Goal: Information Seeking & Learning: Learn about a topic

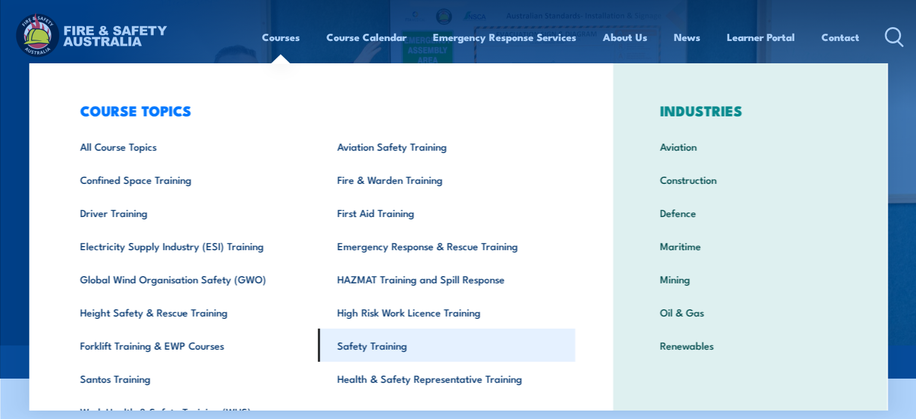
click at [360, 343] on link "Safety Training" at bounding box center [446, 344] width 257 height 33
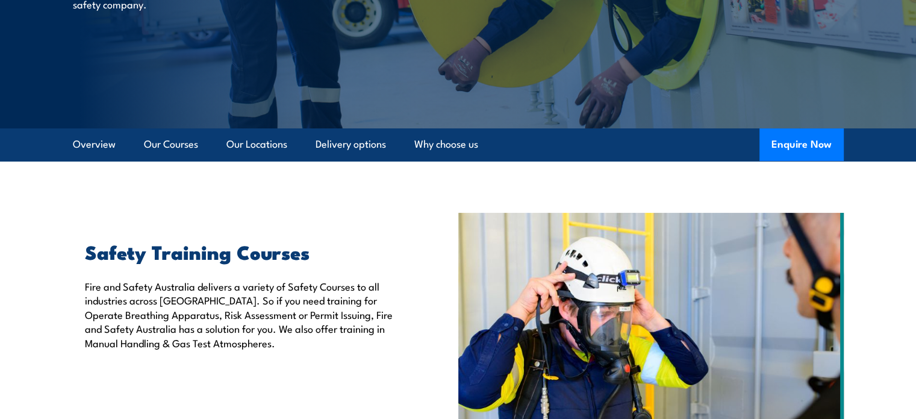
scroll to position [224, 0]
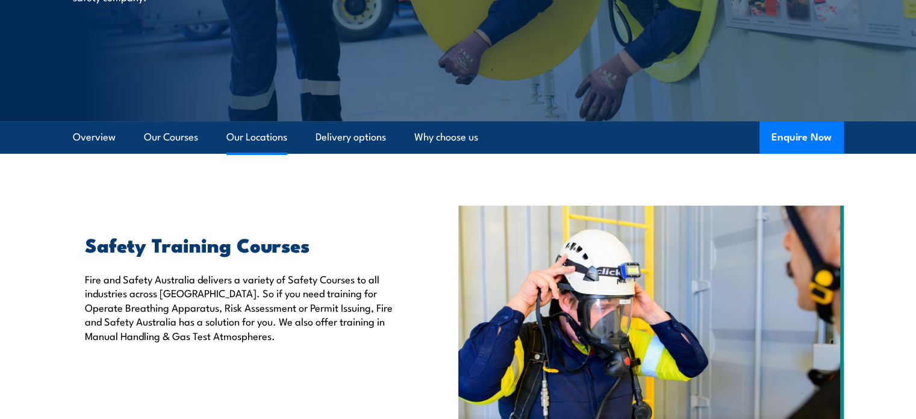
click at [265, 133] on link "Our Locations" at bounding box center [257, 137] width 61 height 32
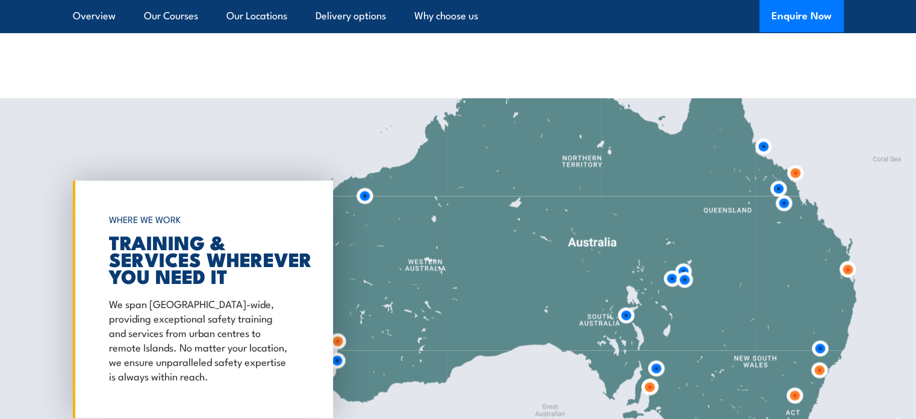
scroll to position [2514, 0]
click at [688, 282] on img at bounding box center [685, 280] width 22 height 22
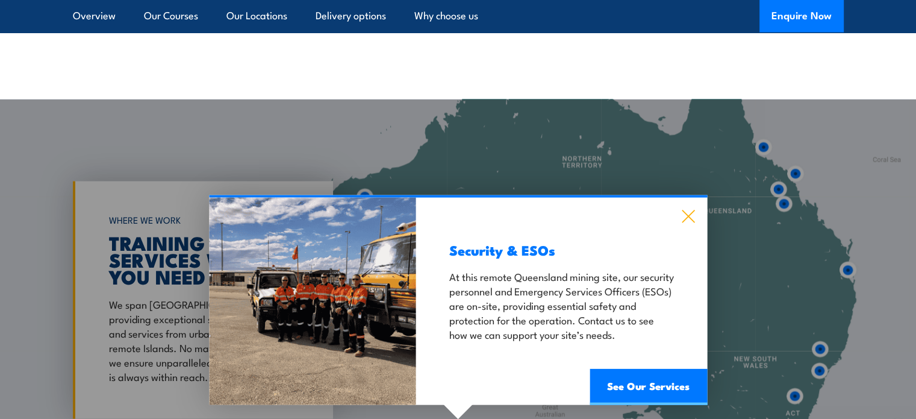
click at [687, 216] on icon at bounding box center [688, 216] width 13 height 13
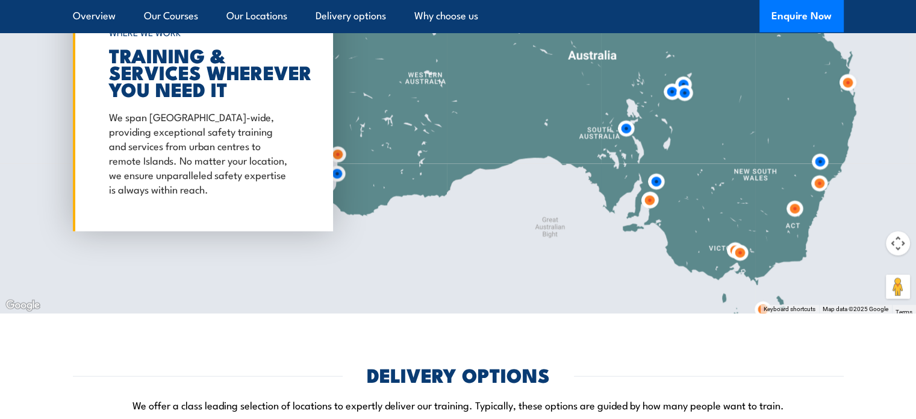
scroll to position [2707, 0]
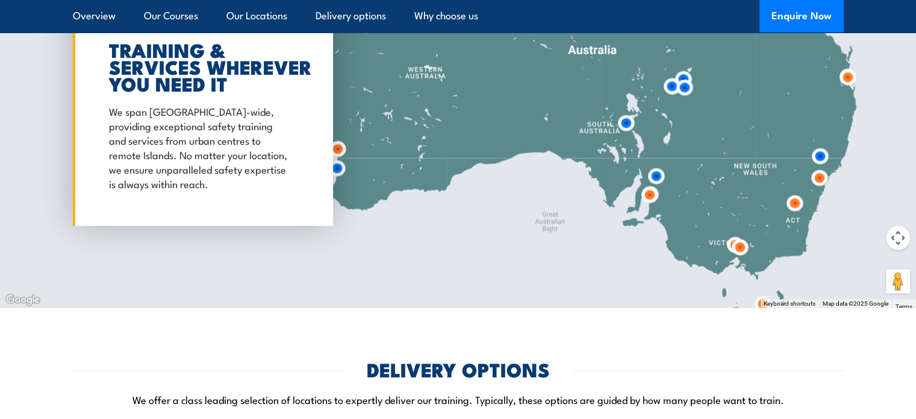
click at [757, 303] on img at bounding box center [763, 304] width 22 height 22
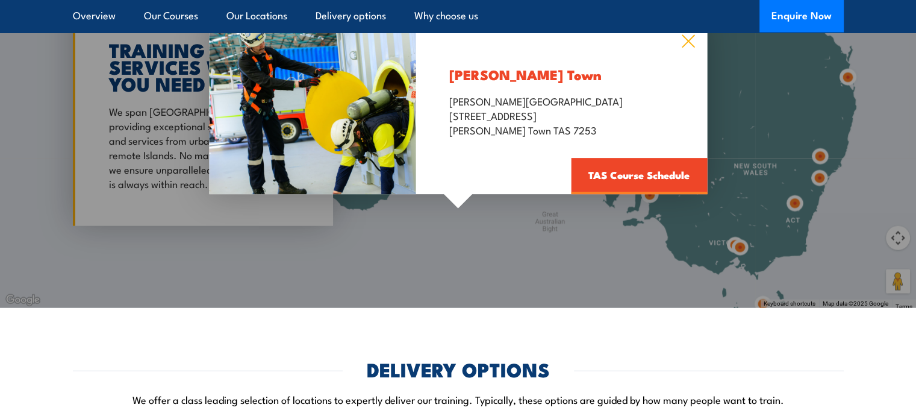
click at [683, 42] on icon at bounding box center [688, 41] width 14 height 13
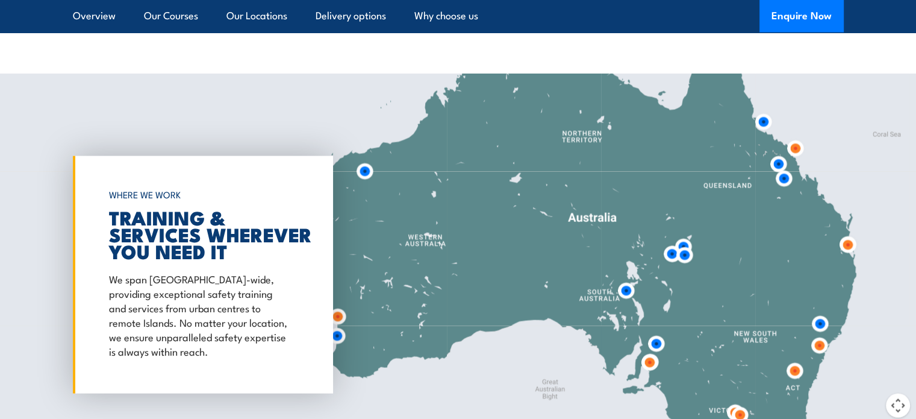
scroll to position [2539, 0]
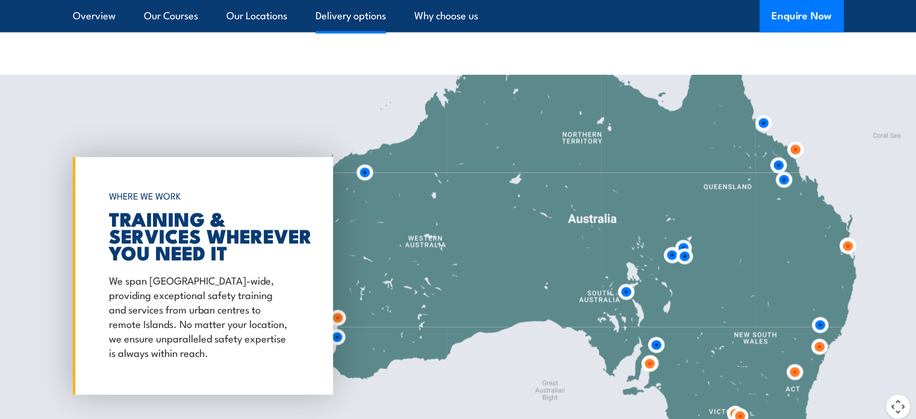
click at [366, 17] on link "Delivery options" at bounding box center [351, 16] width 70 height 32
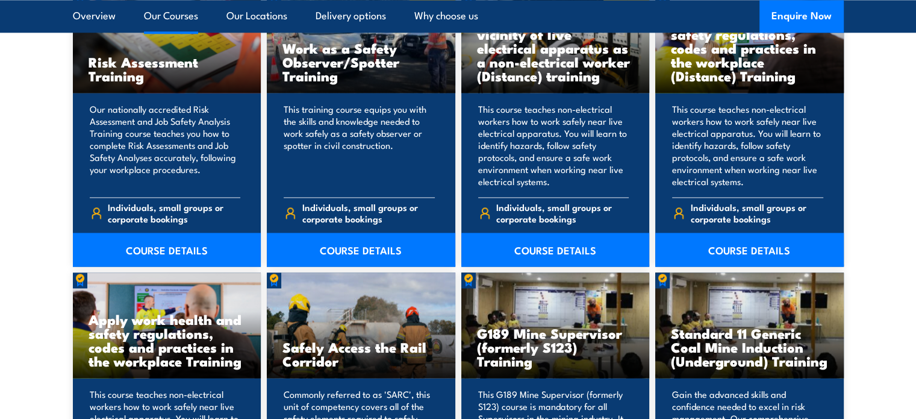
scroll to position [1277, 0]
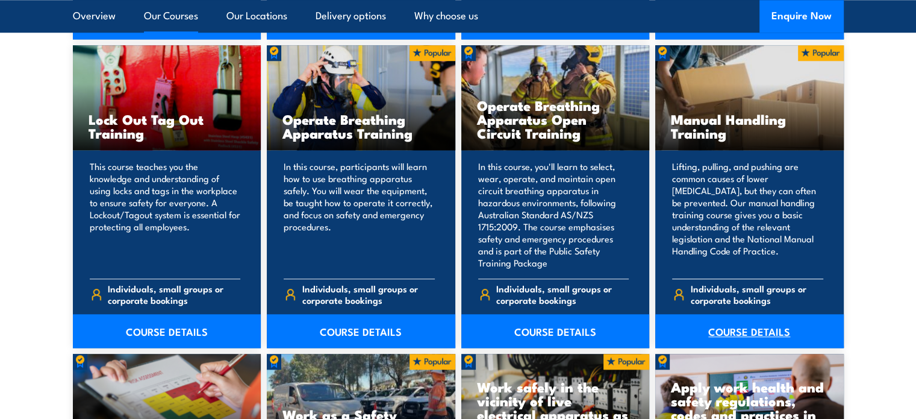
click at [734, 330] on link "COURSE DETAILS" at bounding box center [750, 331] width 189 height 34
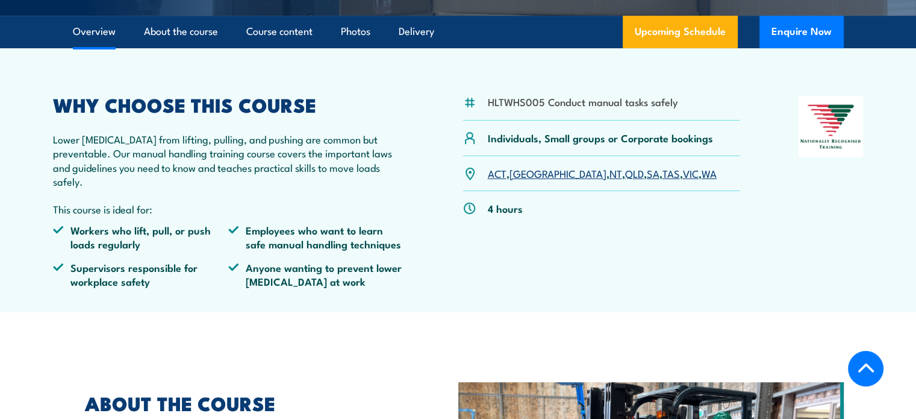
scroll to position [337, 0]
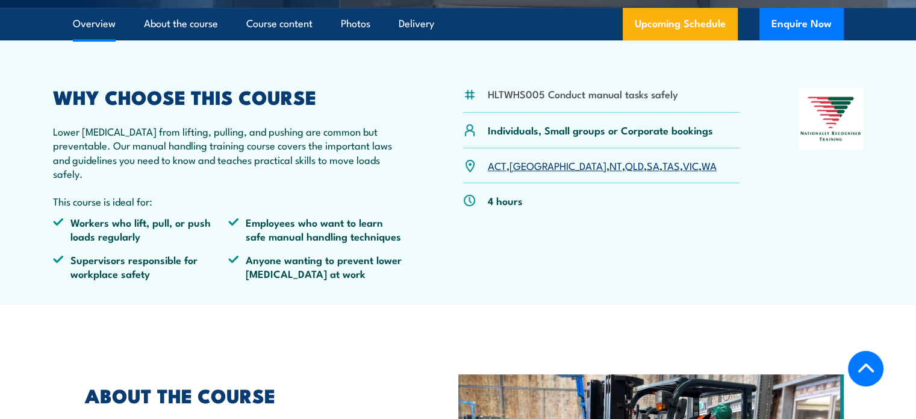
drag, startPoint x: 669, startPoint y: 175, endPoint x: 485, endPoint y: 183, distance: 183.9
drag, startPoint x: 485, startPoint y: 183, endPoint x: 750, endPoint y: 219, distance: 267.6
click at [750, 219] on div "HLTWHS005 Conduct manual tasks safely Individuals, Small groups or Corporate bo…" at bounding box center [458, 189] width 811 height 202
drag, startPoint x: 668, startPoint y: 177, endPoint x: 477, endPoint y: 190, distance: 191.5
click at [477, 183] on div "ACT , NSW , NT , QLD , SA , TAS , VIC , WA" at bounding box center [601, 165] width 277 height 35
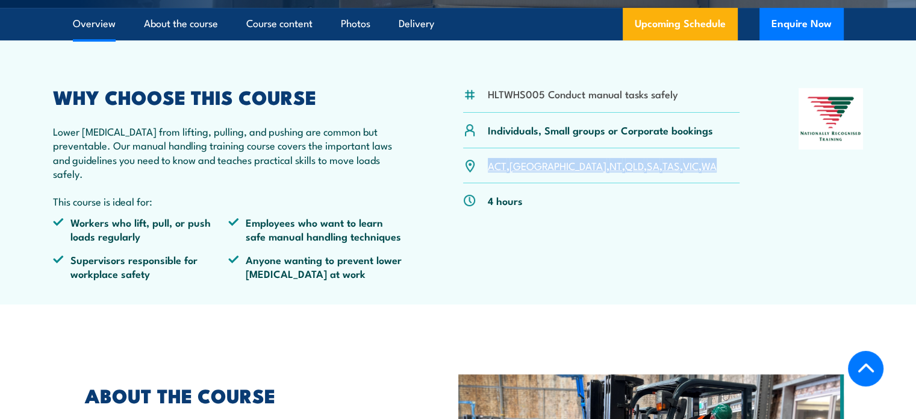
copy div "ACT , NSW , NT , QLD , SA , TAS , VIC , WA"
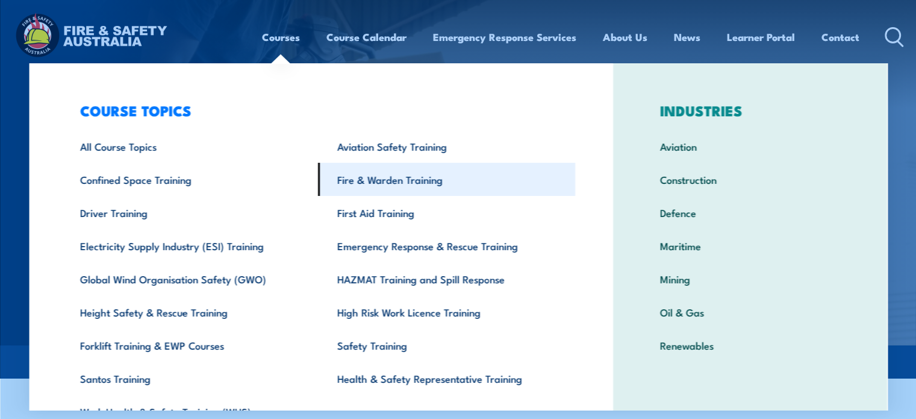
click at [362, 178] on link "Fire & Warden Training" at bounding box center [446, 179] width 257 height 33
